Goal: Find specific page/section: Find specific page/section

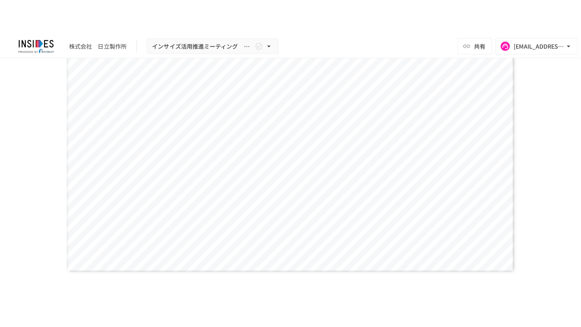
scroll to position [785, 0]
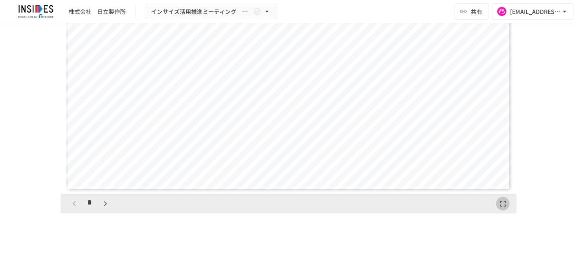
click at [498, 205] on icon "button" at bounding box center [503, 203] width 10 height 10
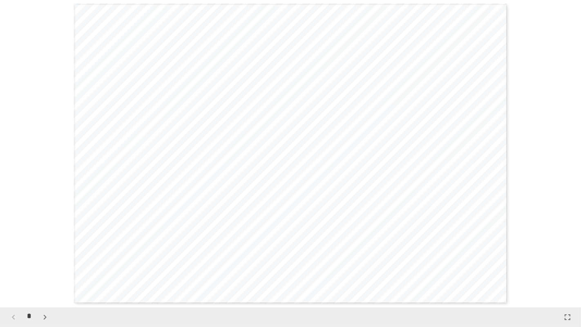
click at [45, 255] on icon "button" at bounding box center [44, 316] width 3 height 5
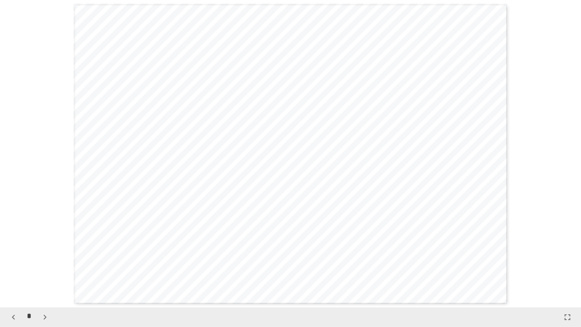
click at [45, 255] on icon "button" at bounding box center [44, 316] width 3 height 5
click at [15, 255] on icon "button" at bounding box center [14, 317] width 10 height 10
click at [14, 255] on icon "button" at bounding box center [14, 317] width 10 height 10
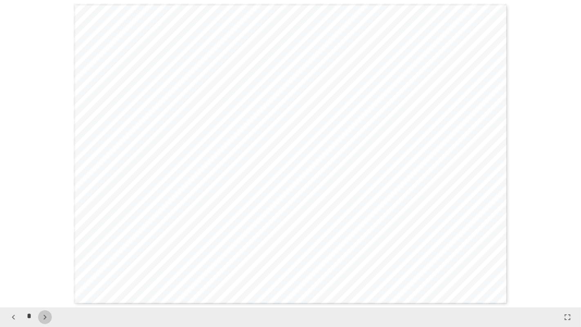
click at [43, 255] on icon "button" at bounding box center [45, 317] width 10 height 10
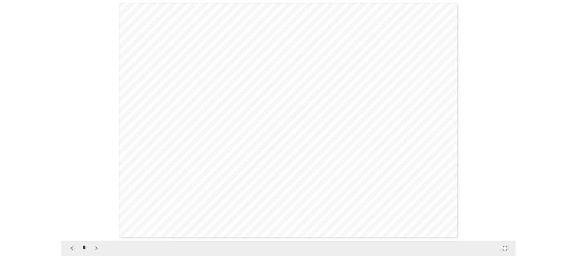
scroll to position [1535, 0]
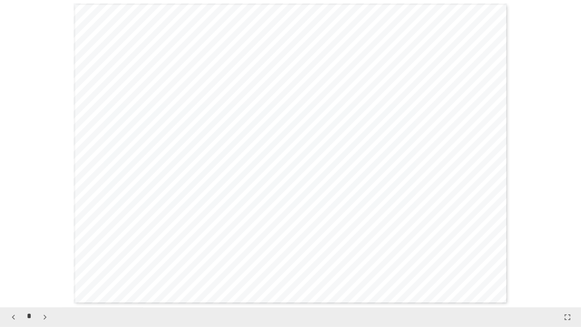
drag, startPoint x: 555, startPoint y: 321, endPoint x: 568, endPoint y: 323, distance: 13.2
click at [556, 255] on div "*" at bounding box center [290, 317] width 581 height 20
click at [568, 255] on button "button" at bounding box center [567, 317] width 14 height 14
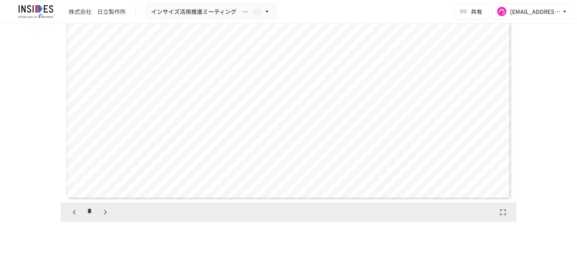
scroll to position [785, 0]
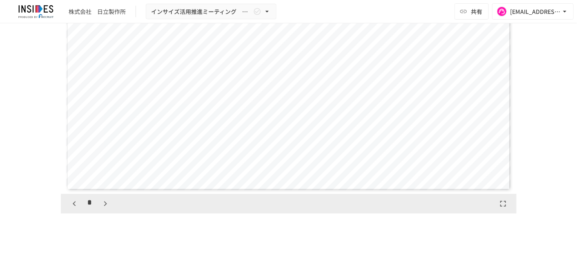
click at [105, 198] on icon "button" at bounding box center [105, 203] width 10 height 10
click at [100, 205] on icon "button" at bounding box center [105, 203] width 10 height 10
click at [71, 203] on icon "button" at bounding box center [74, 203] width 10 height 10
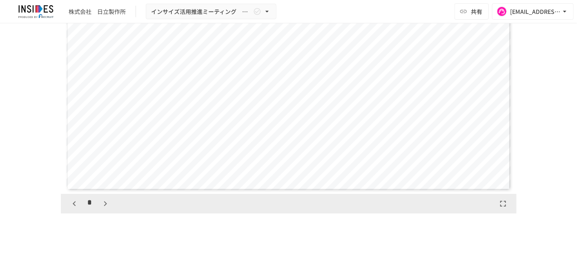
scroll to position [2201, 0]
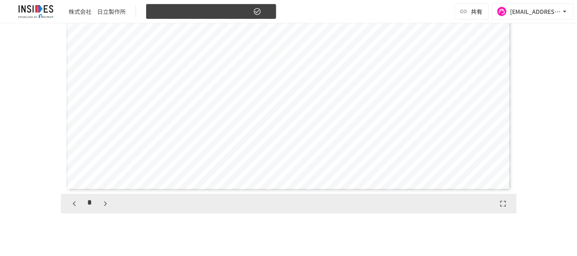
click at [180, 10] on span "インサイズ活用推進ミーティング　～1回目～" at bounding box center [201, 12] width 100 height 10
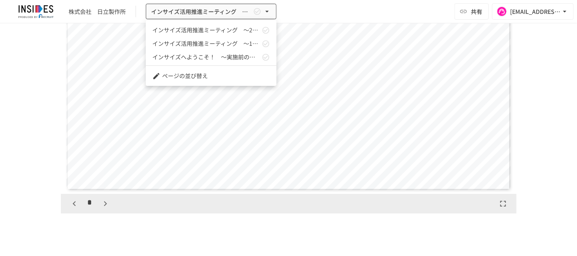
click at [188, 32] on span "インサイズ活用推進ミーティング　～2回目～" at bounding box center [206, 30] width 108 height 9
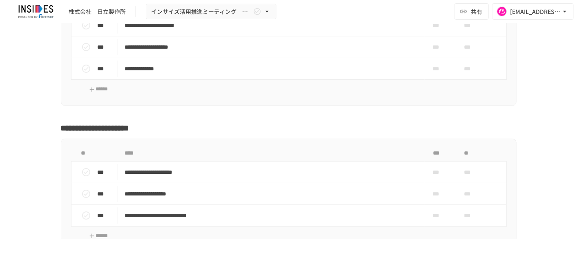
scroll to position [2751, 0]
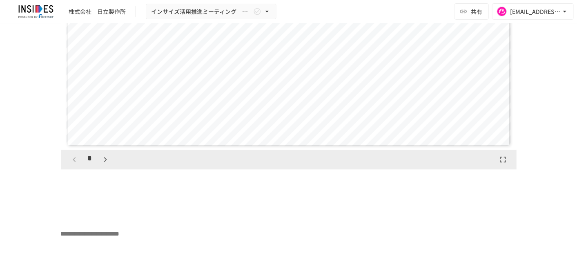
click at [104, 162] on icon "button" at bounding box center [105, 159] width 3 height 5
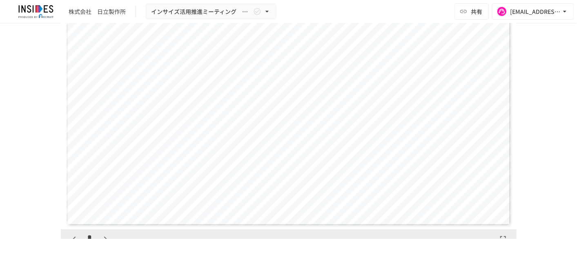
scroll to position [2660, 0]
